Goal: Entertainment & Leisure: Consume media (video, audio)

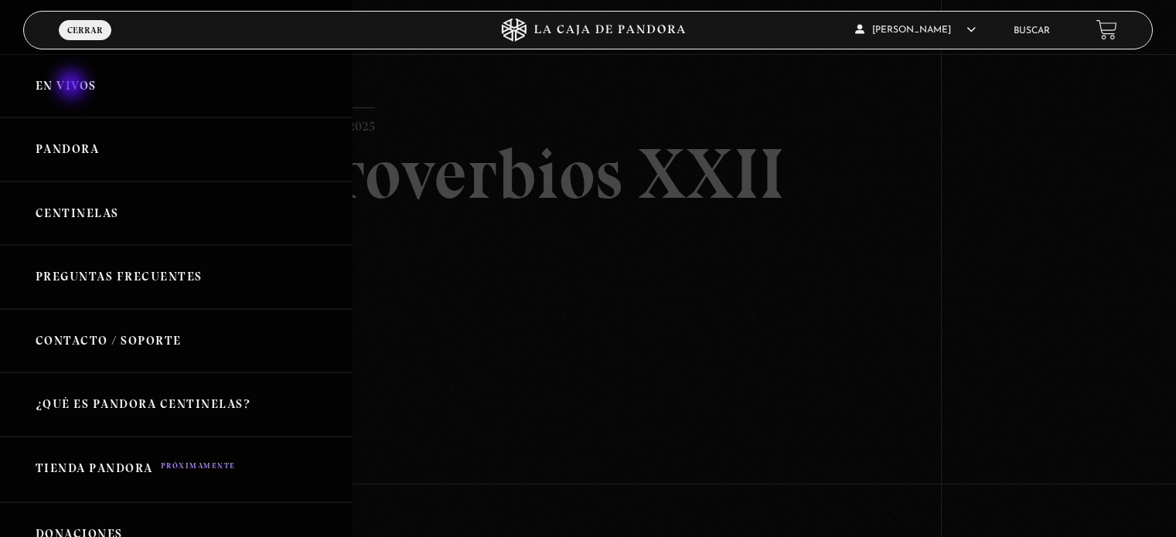
scroll to position [142, 0]
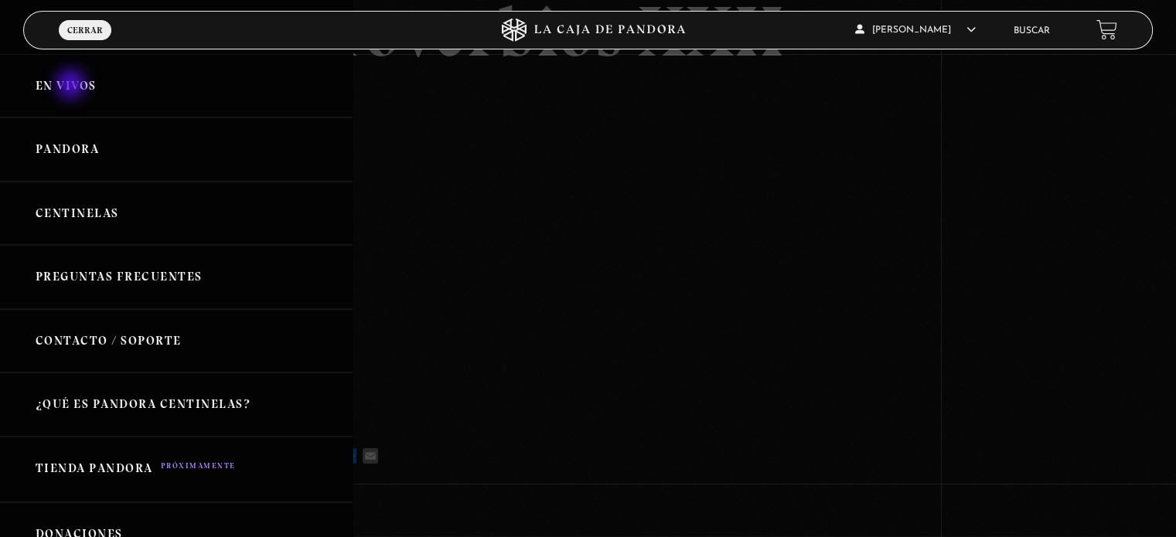
drag, startPoint x: 0, startPoint y: 0, endPoint x: 73, endPoint y: 86, distance: 112.5
click at [73, 86] on link "En vivos" at bounding box center [176, 86] width 353 height 64
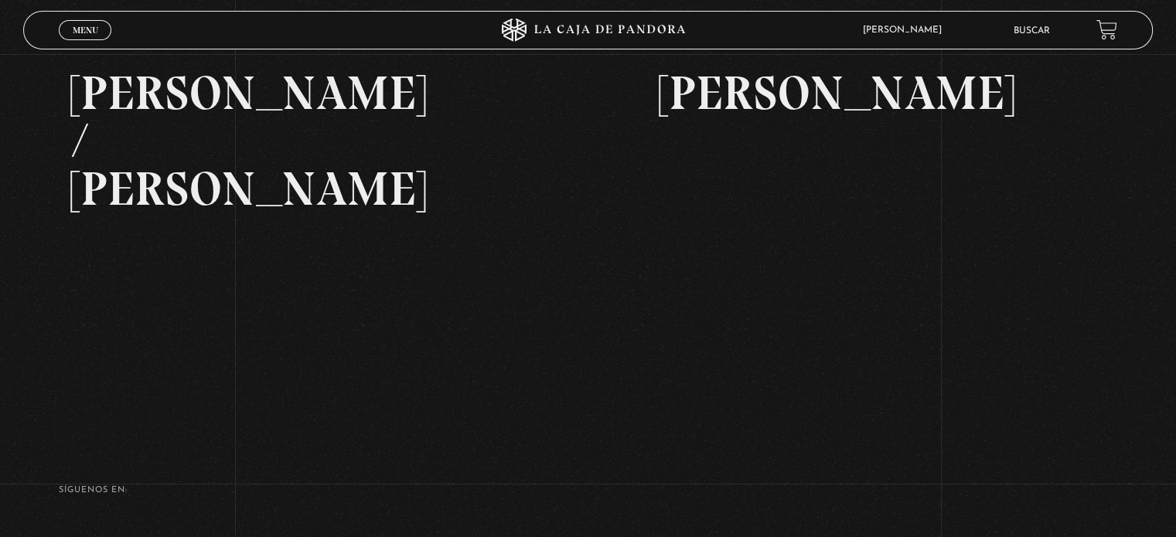
scroll to position [353, 0]
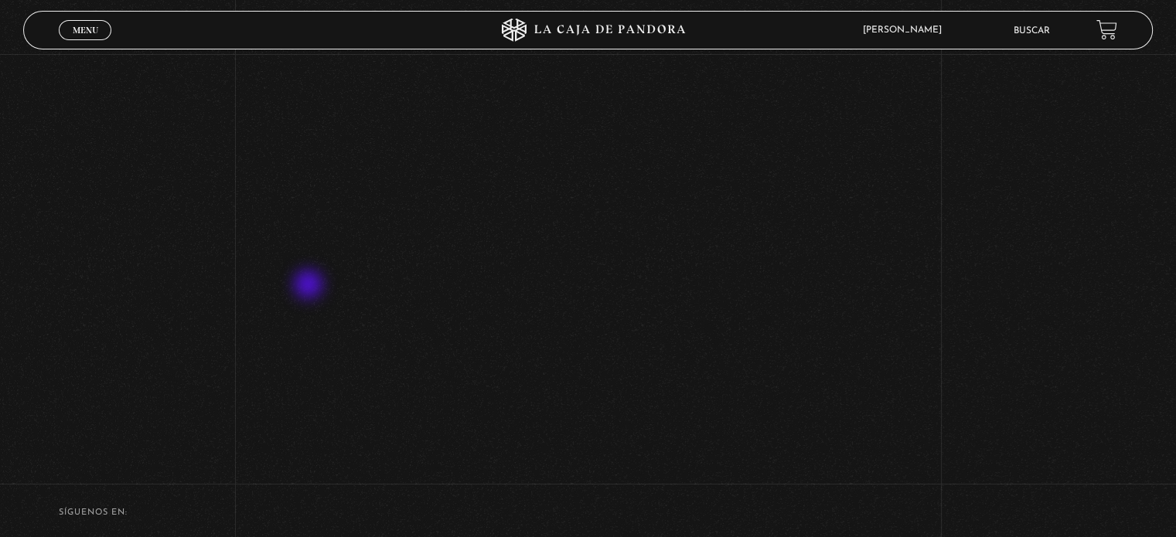
scroll to position [524, 0]
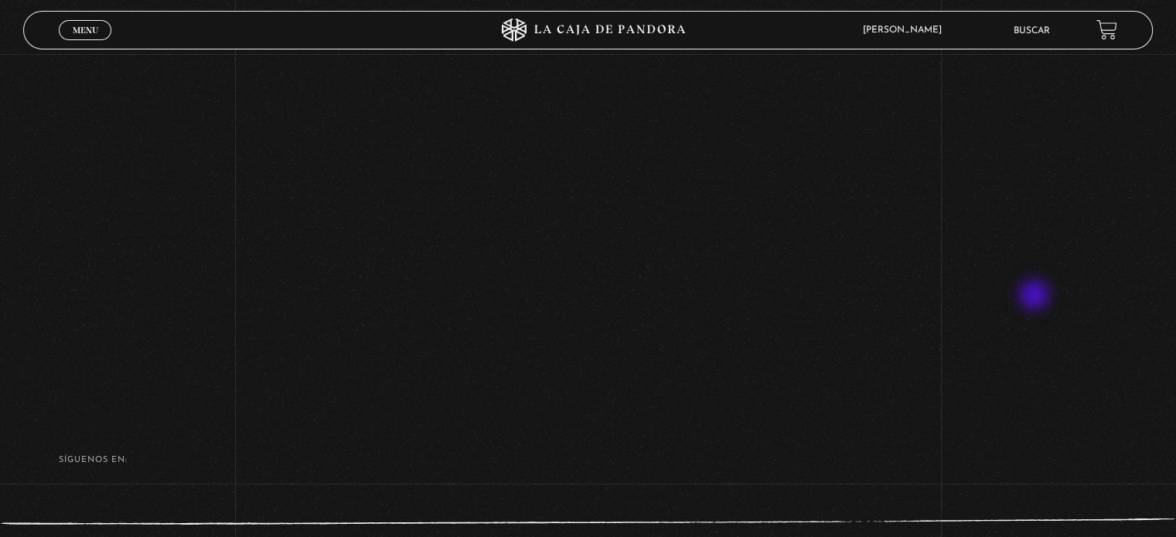
scroll to position [579, 0]
click at [642, 520] on footer "SÍguenos en: La Caja de Pandora, Derechos Reservados 2025 Realizado por" at bounding box center [588, 509] width 1176 height 217
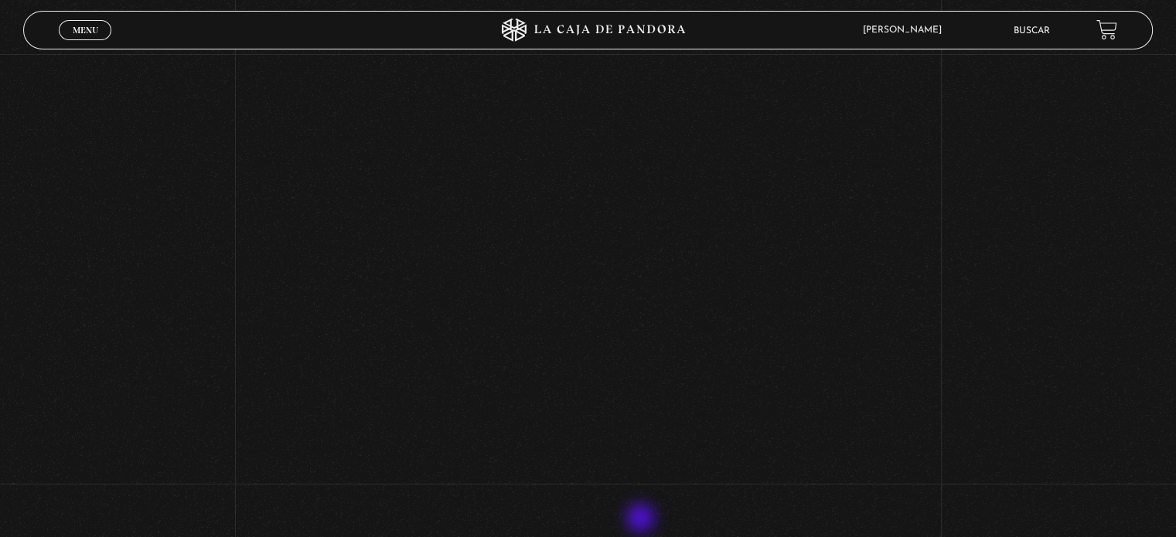
scroll to position [432, 0]
click at [984, 296] on div "Volver Setiembre 4 - 830pm CR [PERSON_NAME]" at bounding box center [588, 86] width 1176 height 926
click at [968, 248] on div "Volver Setiembre 4 - 830pm CR [PERSON_NAME]" at bounding box center [588, 28] width 1176 height 926
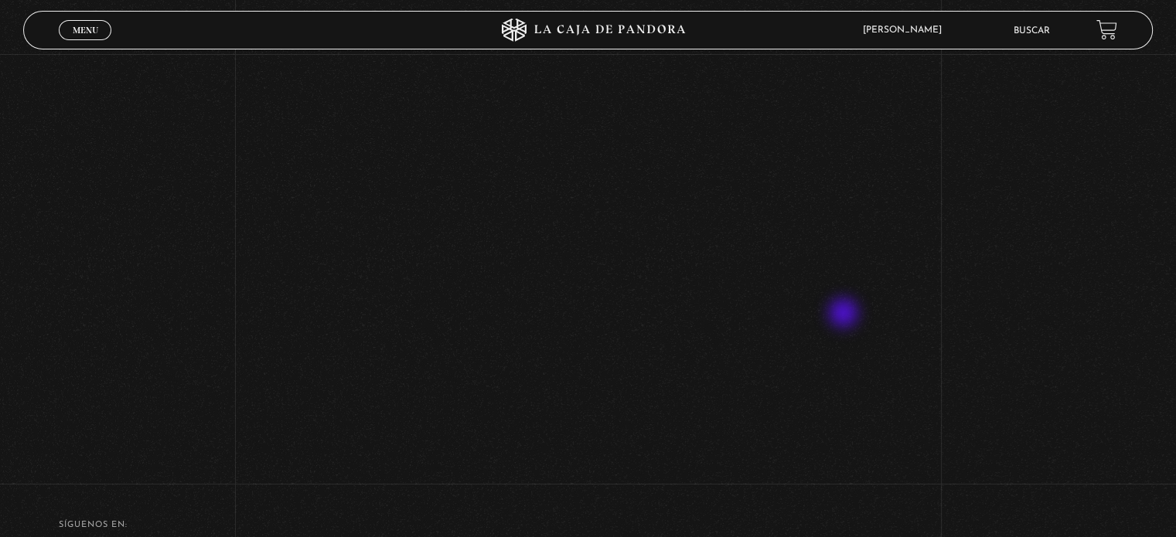
click at [984, 306] on div "Volver Setiembre 4 - 830pm CR [PERSON_NAME]" at bounding box center [588, 4] width 1176 height 926
click at [1029, 241] on div "Volver Setiembre 4 - 830pm CR [PERSON_NAME]" at bounding box center [588, 298] width 1176 height 926
click at [0, 347] on div "Volver Setiembre 4 - 830pm CR [PERSON_NAME]" at bounding box center [588, 303] width 1176 height 926
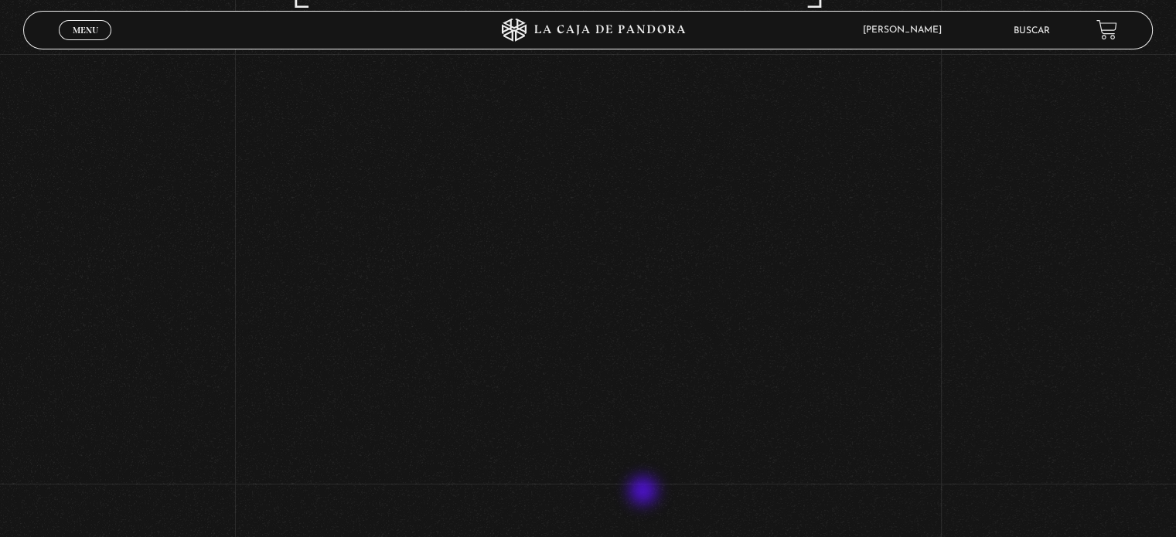
scroll to position [200, 0]
click at [1064, 334] on div "Volver Setiembre 4 - 830pm CR [PERSON_NAME]" at bounding box center [588, 318] width 1176 height 926
click at [1032, 183] on div "Volver Setiembre 4 - 830pm CR [PERSON_NAME]" at bounding box center [588, 318] width 1176 height 926
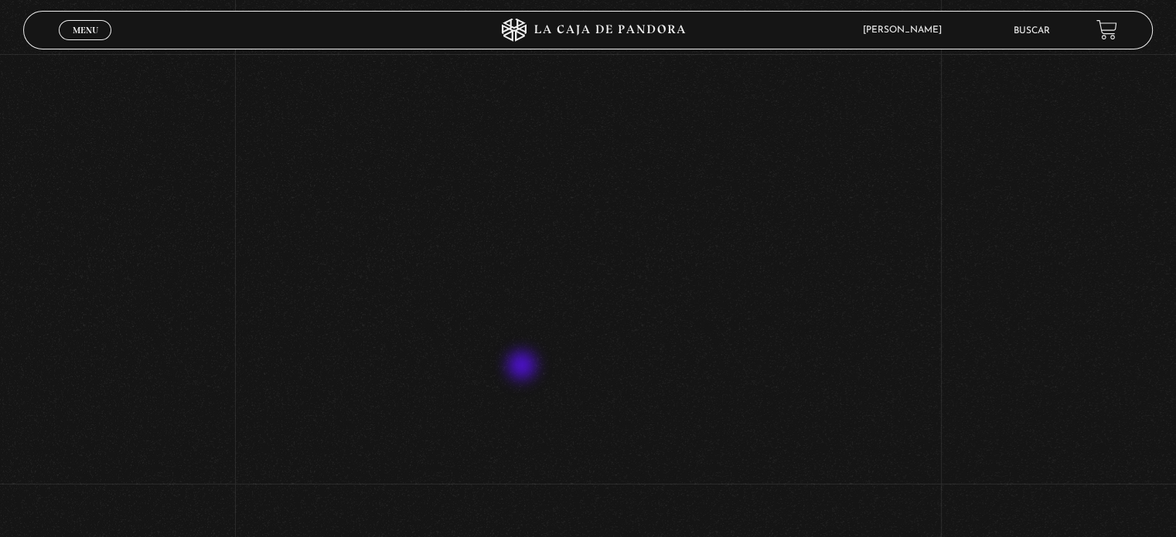
click at [135, 275] on div "Volver Setiembre 4 - 830pm CR [PERSON_NAME]" at bounding box center [588, 289] width 1176 height 926
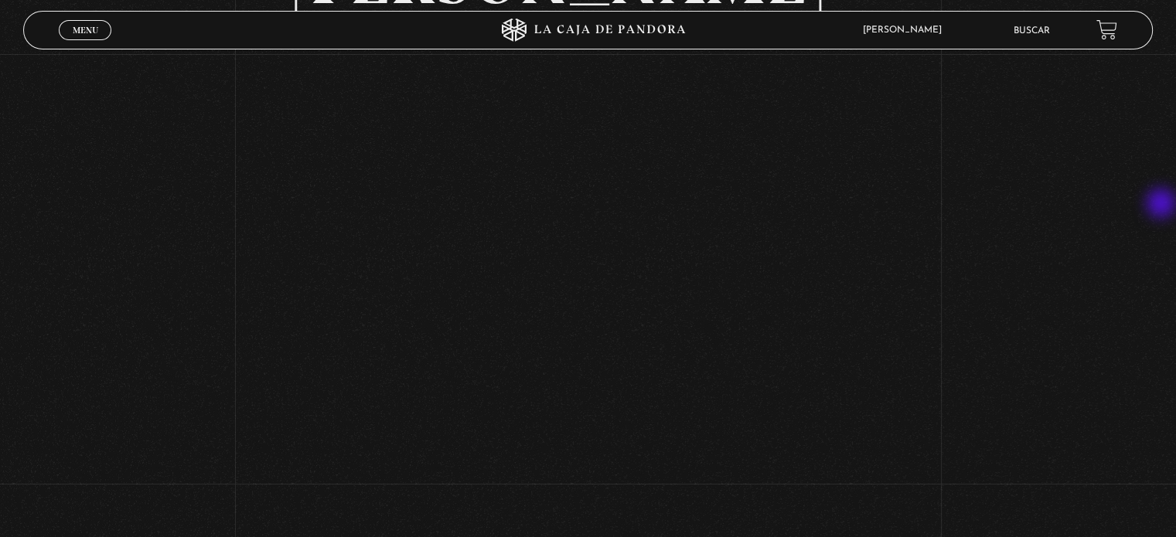
click at [1163, 205] on div "Volver Setiembre 4 - 830pm CR [PERSON_NAME]" at bounding box center [588, 322] width 1176 height 926
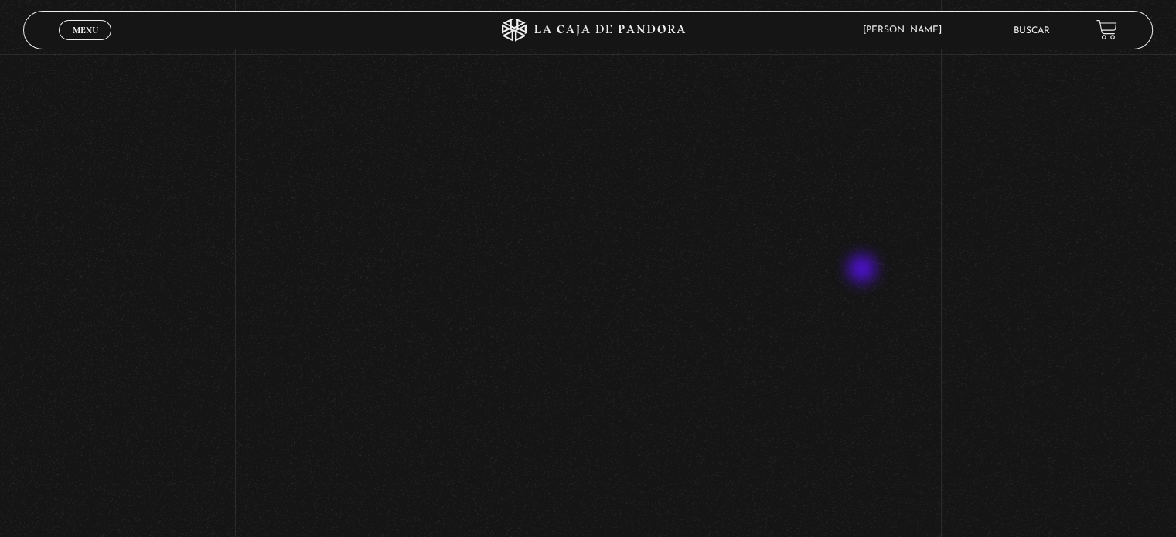
scroll to position [225, 0]
click at [126, 216] on div "Volver Setiembre 4 - 830pm CR [PERSON_NAME]" at bounding box center [588, 292] width 1176 height 926
click at [1098, 326] on div "Volver Setiembre 4 - 830pm CR [PERSON_NAME]" at bounding box center [588, 292] width 1176 height 926
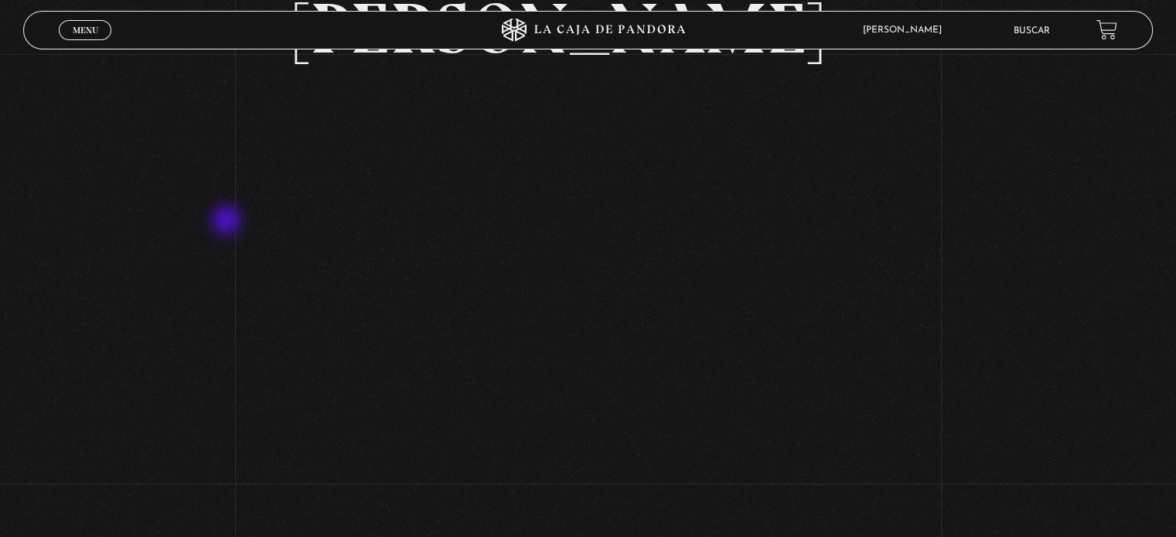
scroll to position [155, 0]
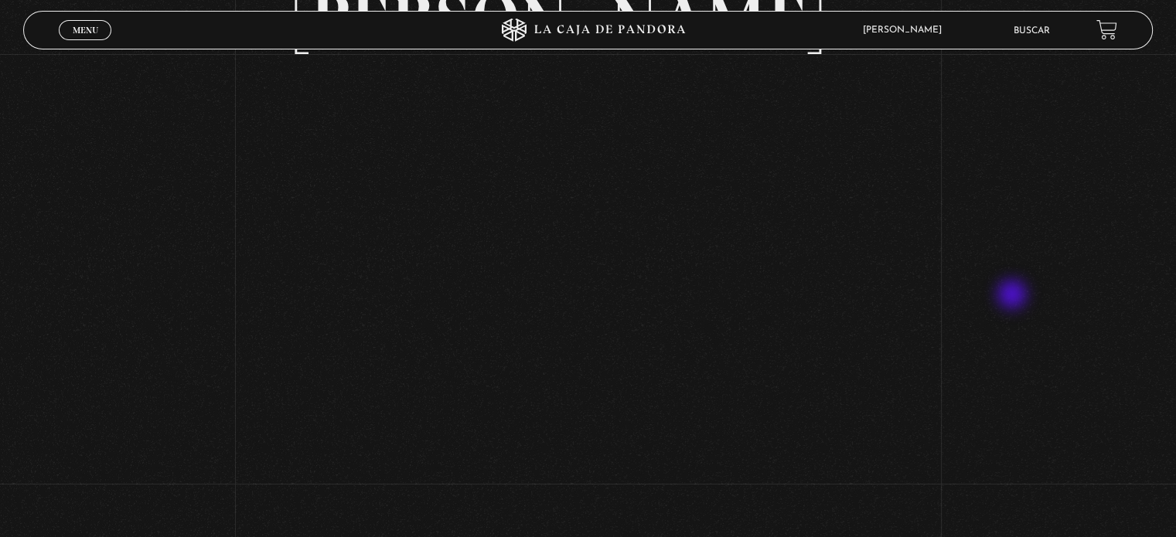
click at [1014, 296] on div "Volver Setiembre 4 - 830pm CR [PERSON_NAME]" at bounding box center [588, 362] width 1176 height 926
click at [93, 288] on div "Volver Setiembre 4 - 830pm CR [PERSON_NAME]" at bounding box center [588, 362] width 1176 height 926
click at [133, 234] on div "Volver Setiembre 4 - 830pm CR [PERSON_NAME]" at bounding box center [588, 362] width 1176 height 926
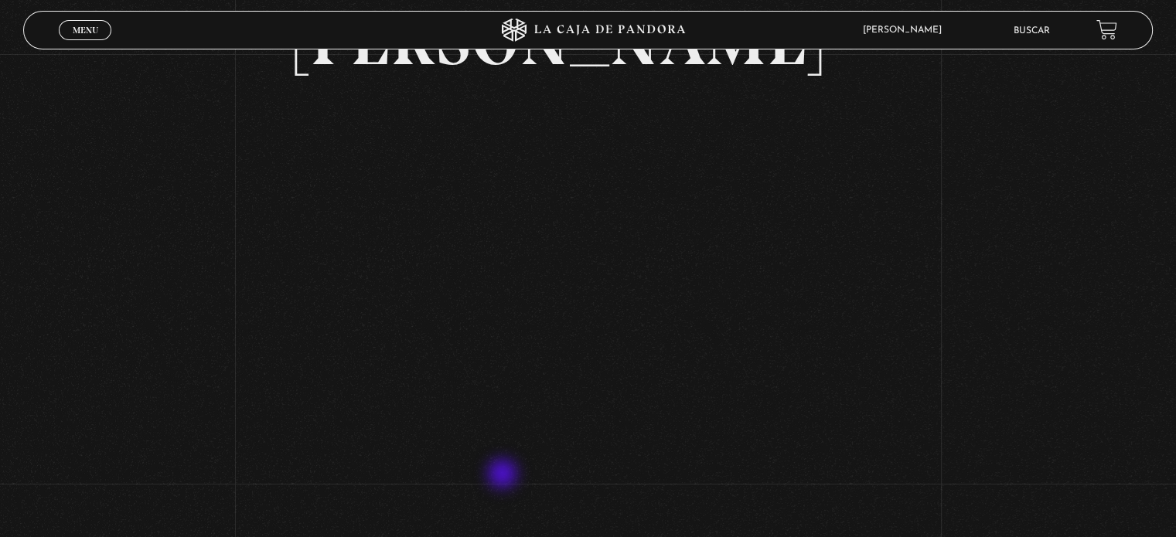
scroll to position [135, 0]
click at [96, 26] on span "Menu" at bounding box center [86, 30] width 26 height 9
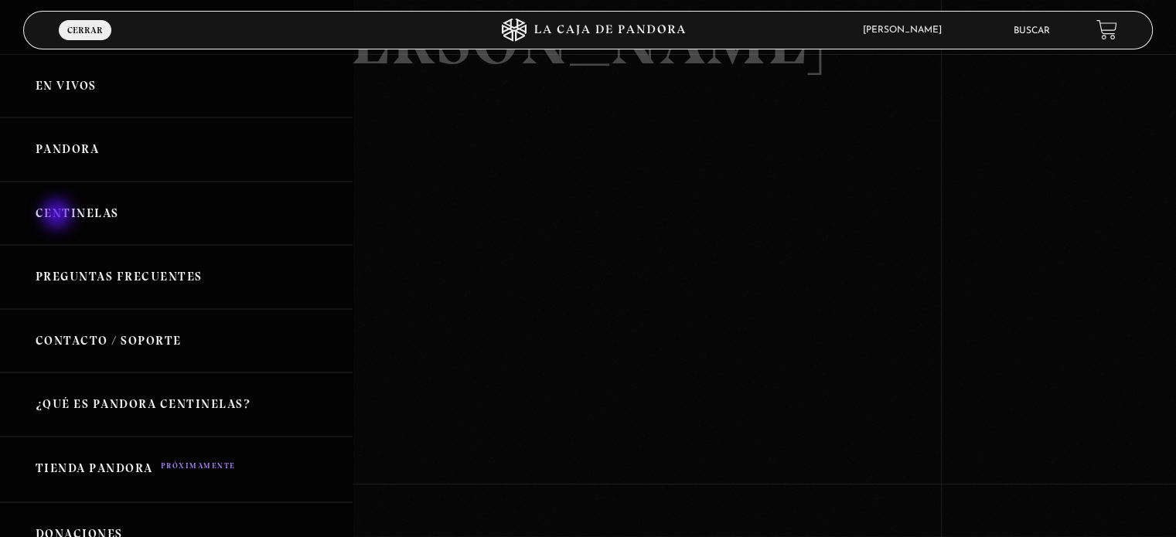
click at [59, 216] on link "Centinelas" at bounding box center [176, 214] width 353 height 64
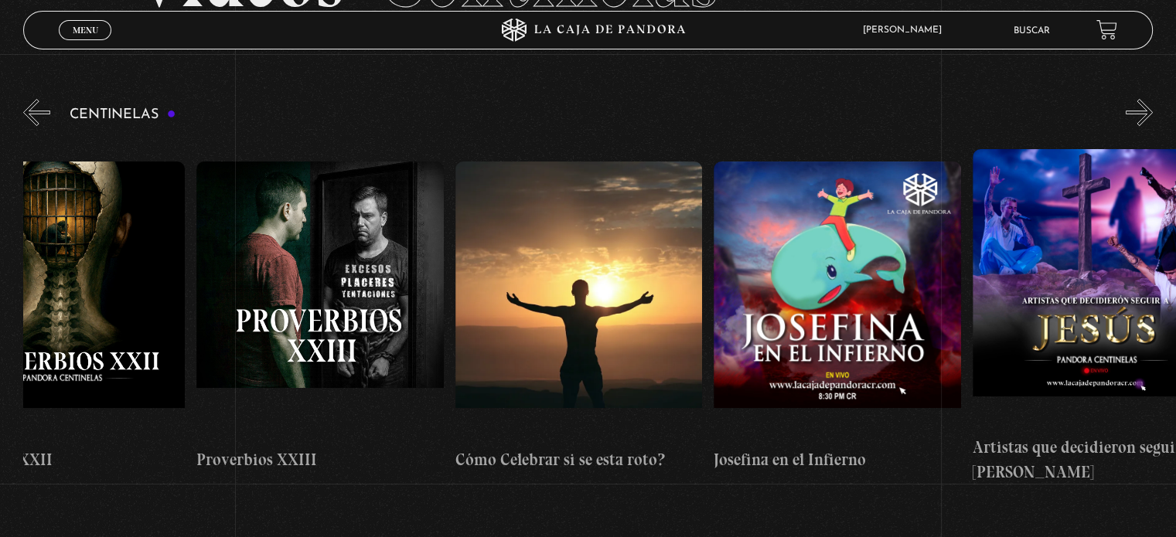
scroll to position [148, 0]
